Goal: Information Seeking & Learning: Learn about a topic

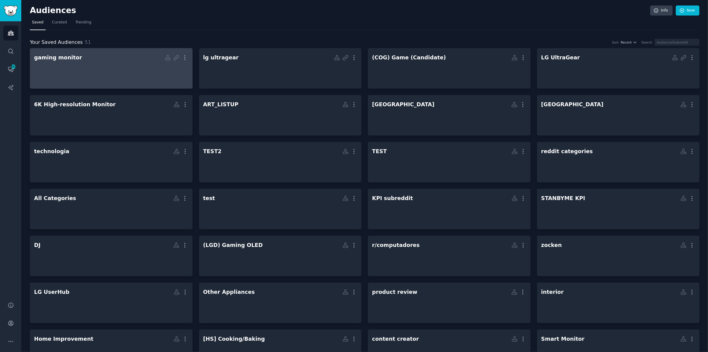
click at [113, 67] on div at bounding box center [111, 73] width 154 height 21
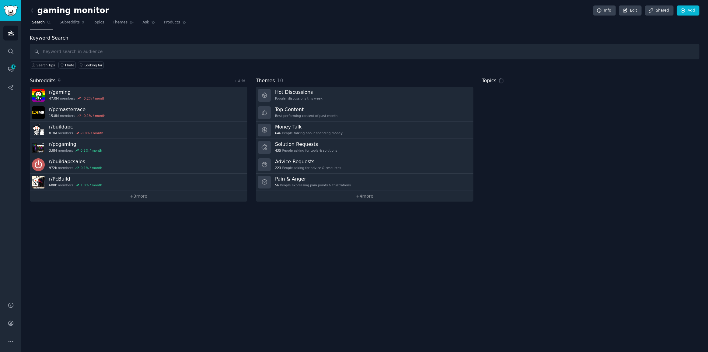
click at [119, 52] on input "text" at bounding box center [365, 52] width 670 height 16
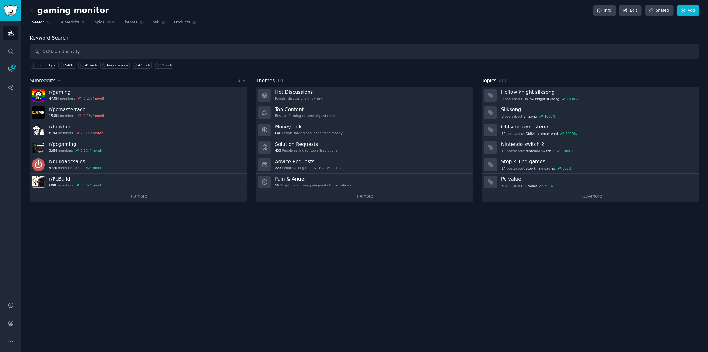
type input "5k2k productivity"
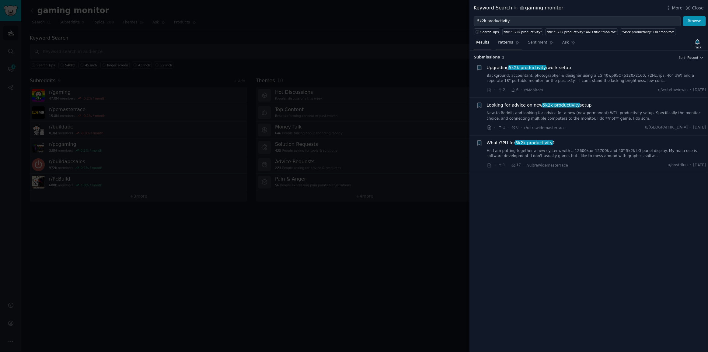
click at [508, 43] on span "Patterns" at bounding box center [505, 42] width 15 height 5
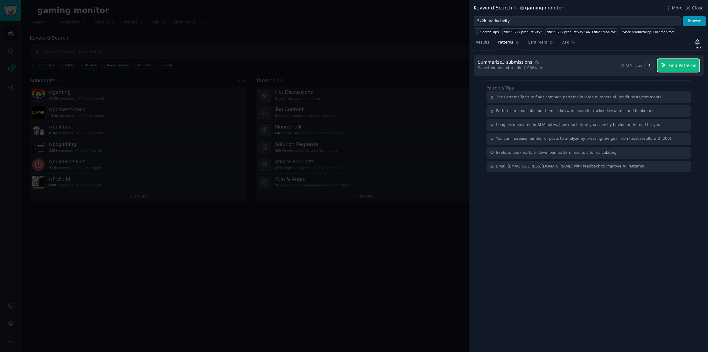
click at [672, 67] on span "Find Patterns" at bounding box center [683, 65] width 28 height 6
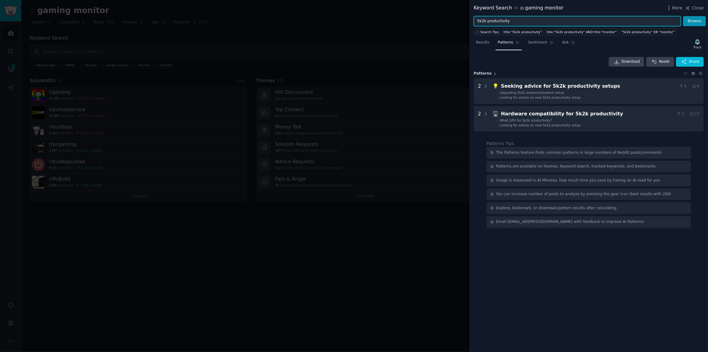
click at [487, 20] on input "5k2k productivity" at bounding box center [577, 21] width 207 height 10
click at [683, 16] on button "Browse" at bounding box center [694, 21] width 23 height 10
click at [703, 26] on div "Search Tips title:"gx9" title:"gx9" AND title:"monitor" "gx9" OR "monitor"" at bounding box center [589, 30] width 239 height 9
click at [700, 23] on button "Browse" at bounding box center [694, 21] width 23 height 10
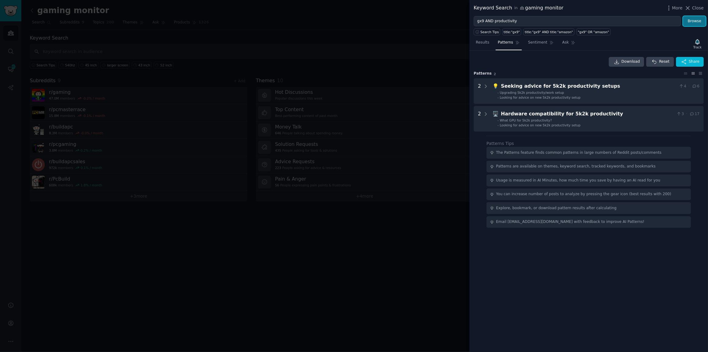
click at [690, 22] on button "Browse" at bounding box center [694, 21] width 23 height 10
click at [696, 19] on button "Browse" at bounding box center [694, 21] width 23 height 10
click at [693, 19] on button "Browse" at bounding box center [694, 21] width 23 height 10
click at [535, 21] on input "gx9 AND productivity" at bounding box center [577, 21] width 207 height 10
click at [519, 19] on input "gx9 AND productivity" at bounding box center [577, 21] width 207 height 10
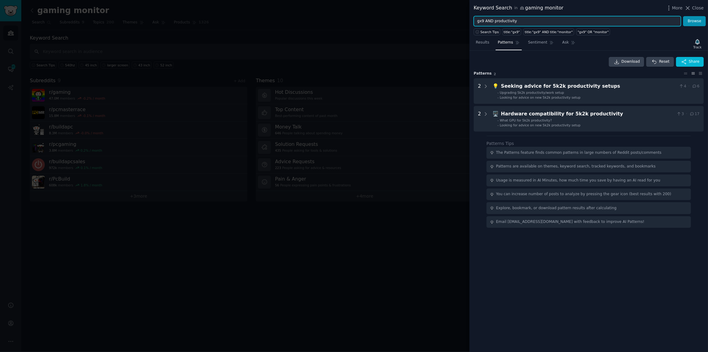
click at [477, 21] on input "gx9 AND productivity" at bounding box center [577, 21] width 207 height 10
type input ""gx9" AND "productivity""
click at [683, 16] on button "Browse" at bounding box center [694, 21] width 23 height 10
click at [694, 13] on div "Keyword Search in gaming monitor More Close" at bounding box center [589, 8] width 239 height 16
click at [694, 19] on button "Browse" at bounding box center [694, 21] width 23 height 10
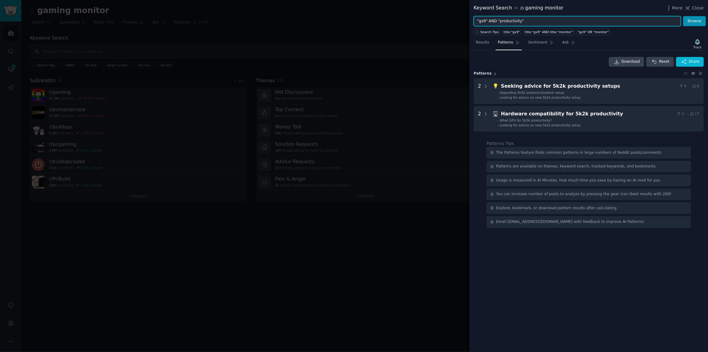
click at [590, 21] on input ""gx9" AND "productivity"" at bounding box center [577, 21] width 207 height 10
click at [698, 8] on span "Close" at bounding box center [698, 8] width 12 height 6
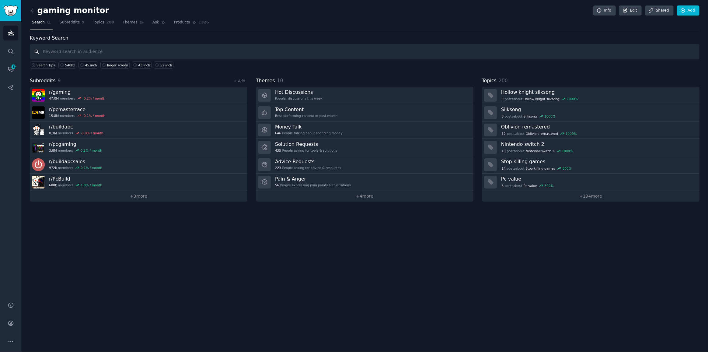
click at [145, 50] on input "text" at bounding box center [365, 52] width 670 height 16
paste input ""gx9" AND "productivity""
type input ""gx9" AND "productivity""
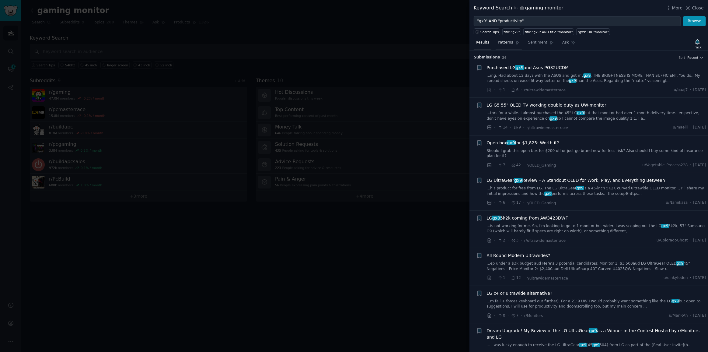
click at [504, 41] on span "Patterns" at bounding box center [505, 42] width 15 height 5
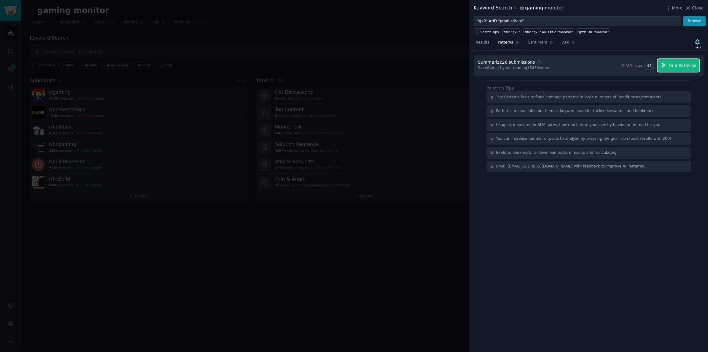
click at [662, 61] on button "Find Patterns" at bounding box center [679, 65] width 42 height 13
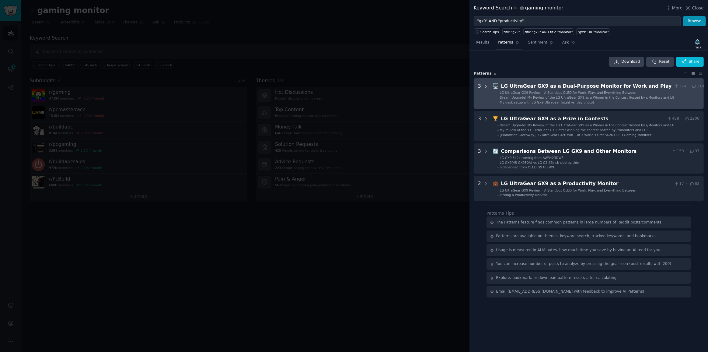
click at [486, 85] on icon at bounding box center [486, 86] width 2 height 3
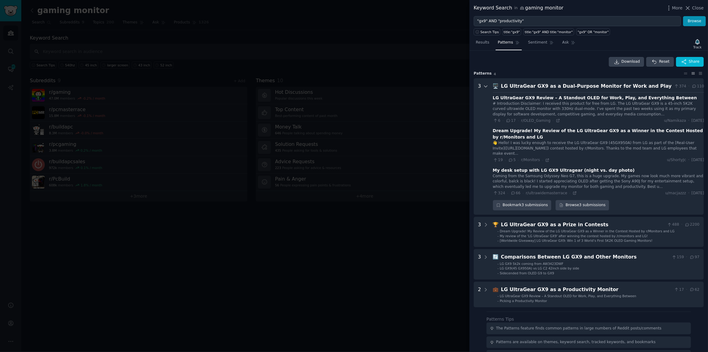
scroll to position [27, 0]
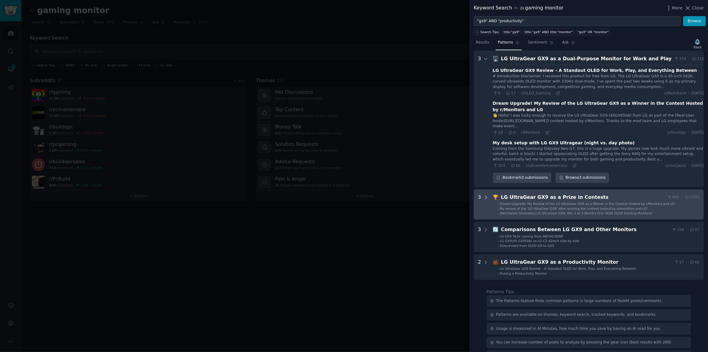
click at [483, 195] on icon at bounding box center [485, 196] width 5 height 5
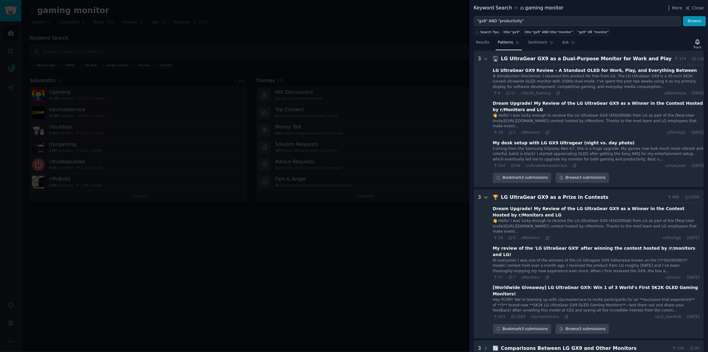
scroll to position [162, 0]
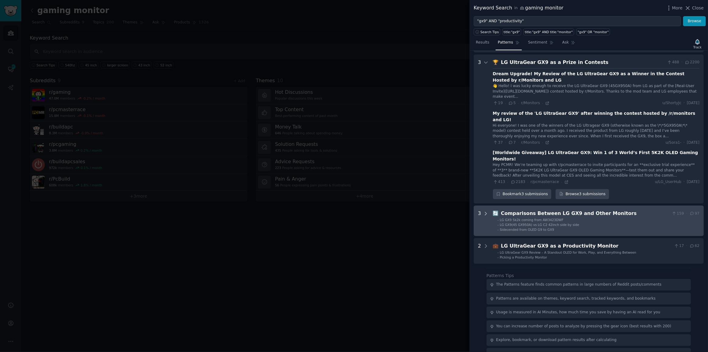
click at [483, 211] on icon at bounding box center [485, 213] width 5 height 5
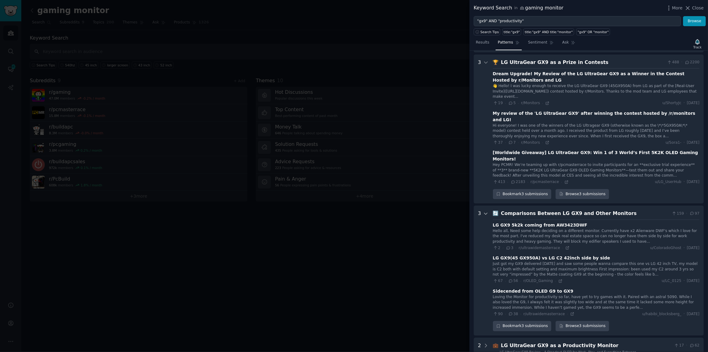
scroll to position [261, 0]
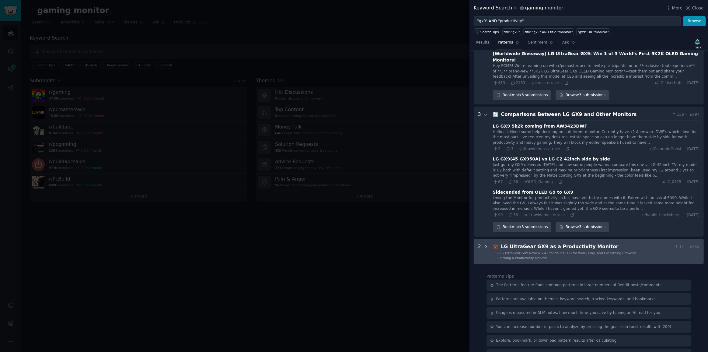
click at [485, 244] on icon at bounding box center [485, 246] width 5 height 5
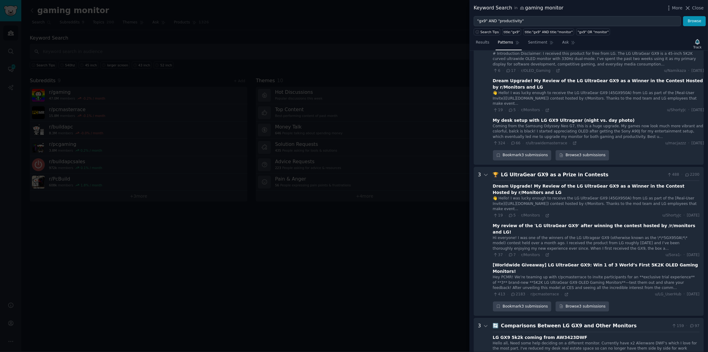
scroll to position [0, 0]
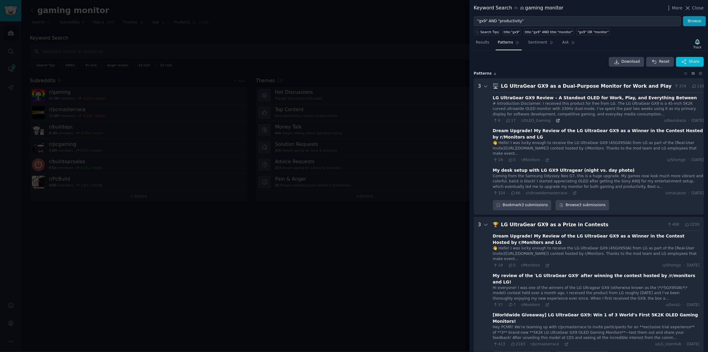
click at [557, 120] on icon at bounding box center [558, 120] width 3 height 3
click at [573, 191] on icon at bounding box center [575, 193] width 4 height 4
click at [485, 21] on input ""gx9" AND "productivity"" at bounding box center [577, 21] width 207 height 10
type input ""5k2k" AND "productivity""
click at [683, 16] on button "Browse" at bounding box center [694, 21] width 23 height 10
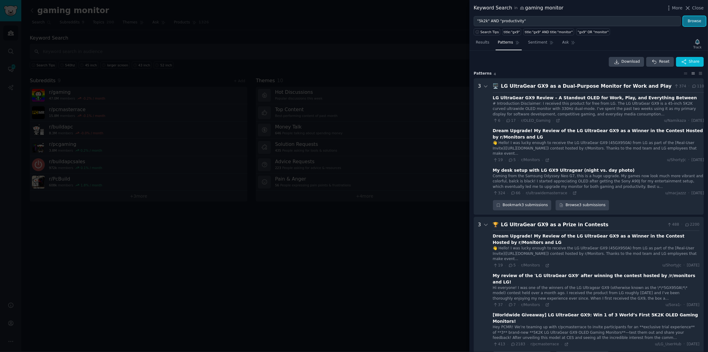
click at [691, 21] on button "Browse" at bounding box center [694, 21] width 23 height 10
drag, startPoint x: 546, startPoint y: 22, endPoint x: 455, endPoint y: 16, distance: 91.5
click at [384, 11] on div "Keyword Search in gaming monitor More Close "5k2k" AND "productivity" Browse Se…" at bounding box center [354, 176] width 708 height 352
click at [699, 8] on span "Close" at bounding box center [698, 8] width 12 height 6
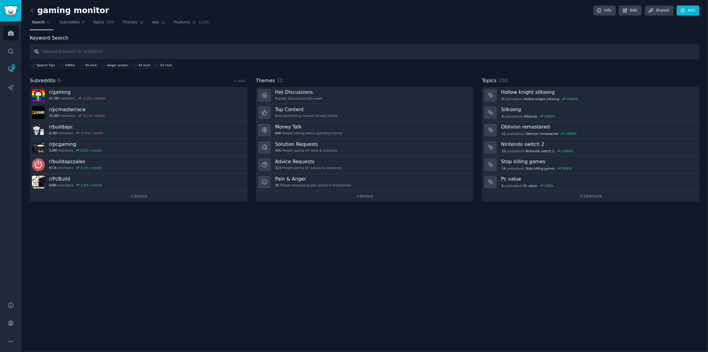
drag, startPoint x: 102, startPoint y: 53, endPoint x: 97, endPoint y: 54, distance: 5.6
click at [97, 53] on input "text" at bounding box center [365, 52] width 670 height 16
paste input ""5k2k" AND "productivity""
type input ""5k2k" AND "productivity""
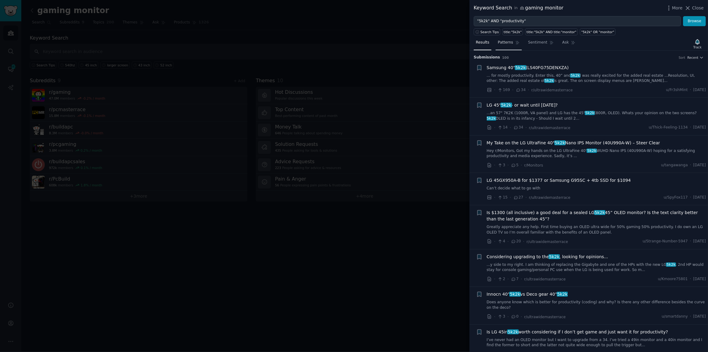
click at [505, 43] on span "Patterns" at bounding box center [505, 42] width 15 height 5
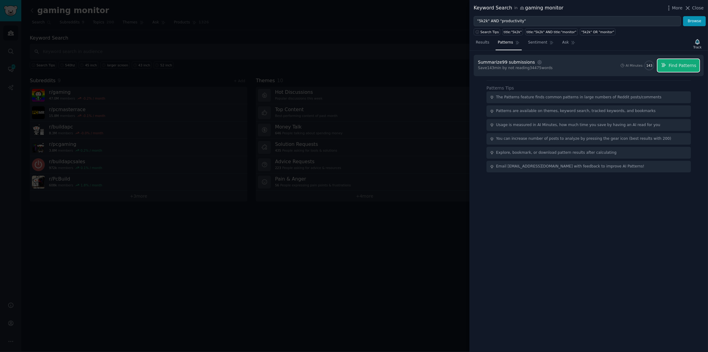
click at [673, 64] on span "Find Patterns" at bounding box center [683, 65] width 28 height 6
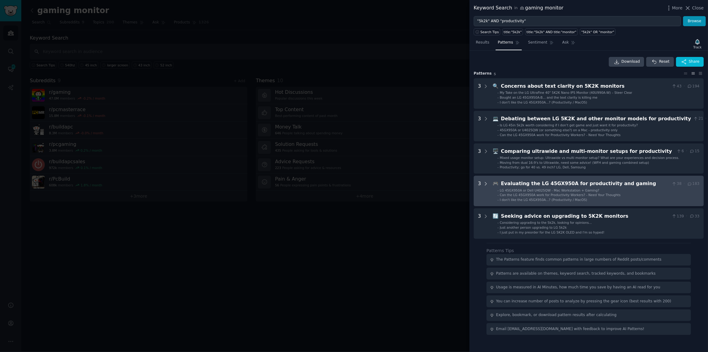
click at [486, 182] on icon at bounding box center [485, 183] width 5 height 5
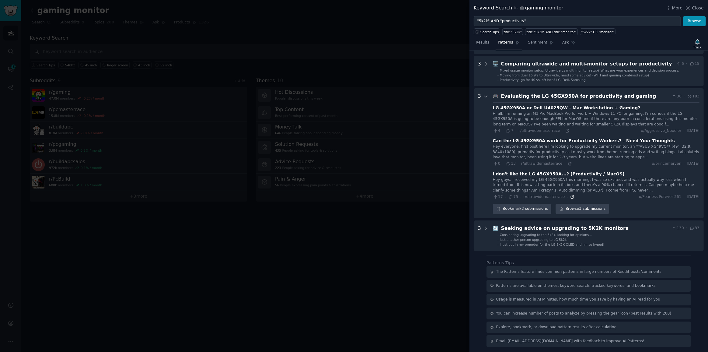
scroll to position [32, 0]
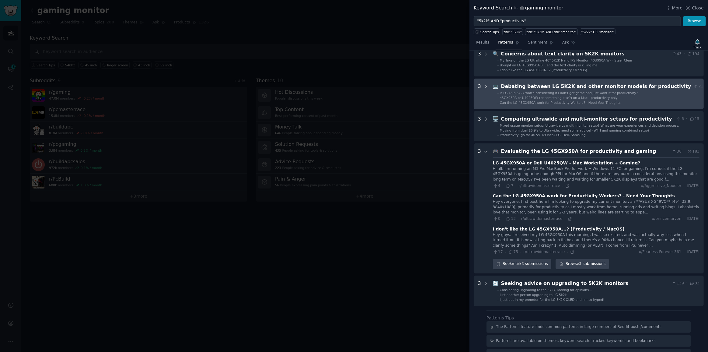
click at [485, 84] on icon at bounding box center [485, 86] width 5 height 5
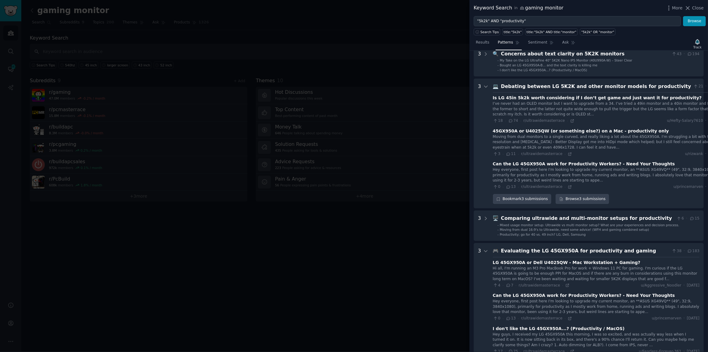
scroll to position [60, 0]
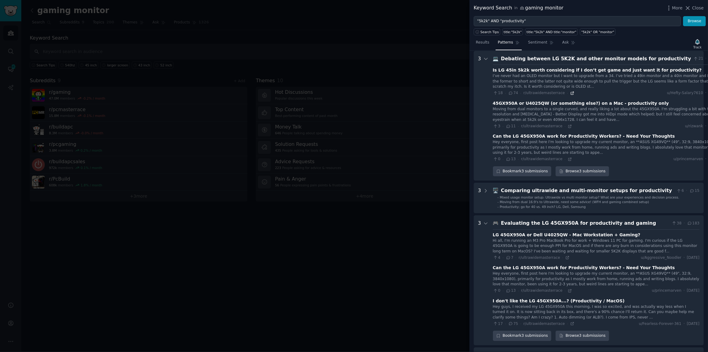
click at [570, 91] on icon at bounding box center [572, 93] width 4 height 4
